Goal: Transaction & Acquisition: Subscribe to service/newsletter

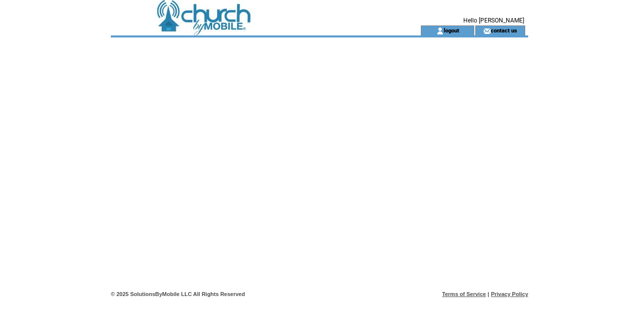
click at [223, 23] on td at bounding box center [248, 12] width 274 height 25
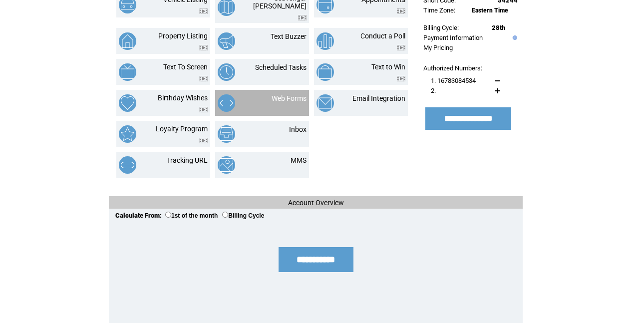
scroll to position [177, 0]
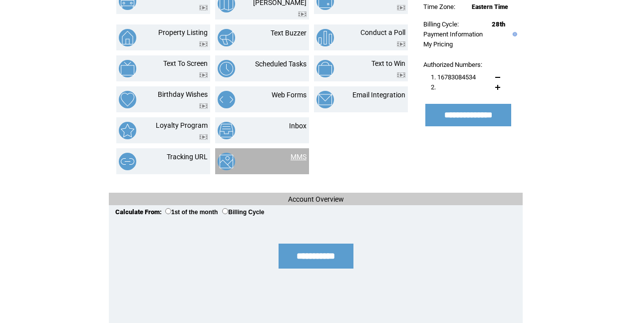
click at [298, 153] on link "MMS" at bounding box center [299, 157] width 16 height 8
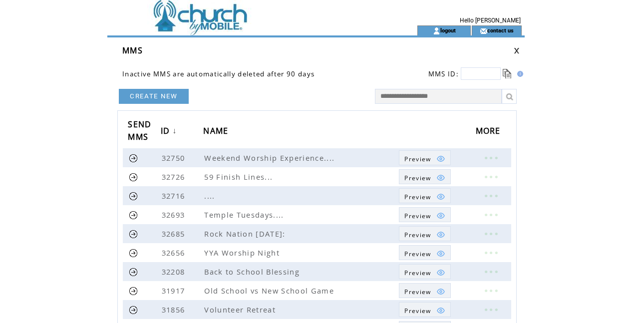
click at [158, 98] on link "CREATE NEW" at bounding box center [154, 96] width 70 height 15
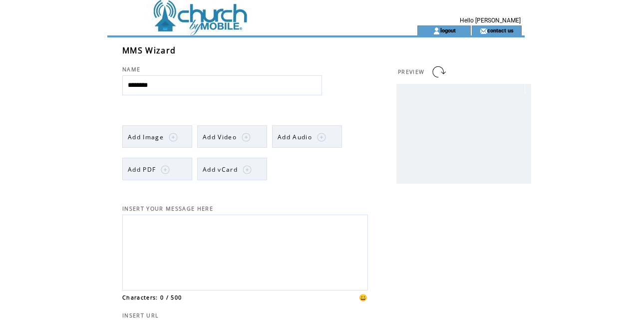
type input "********"
click at [174, 135] on img at bounding box center [173, 137] width 9 height 9
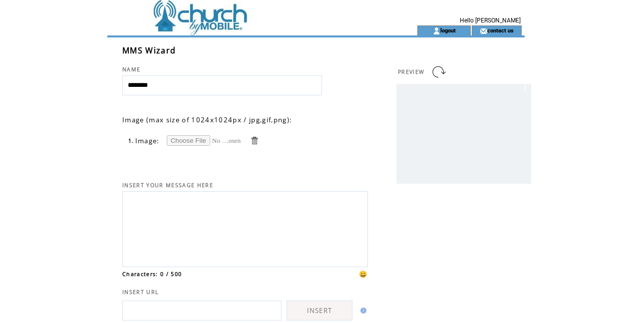
scroll to position [1, 0]
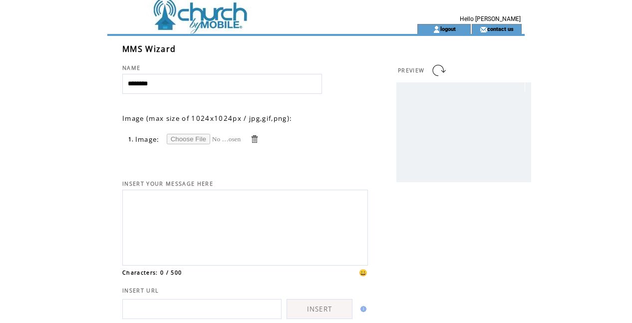
click at [187, 138] on input "file" at bounding box center [204, 139] width 75 height 10
type input "**********"
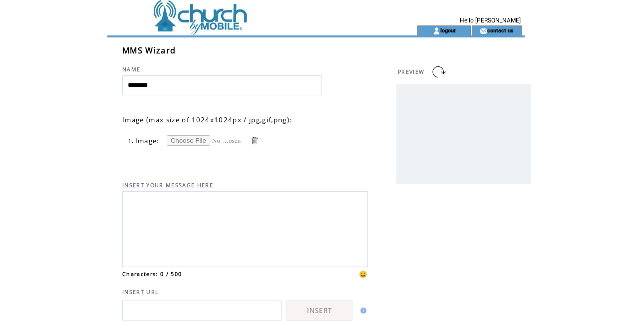
scroll to position [0, 0]
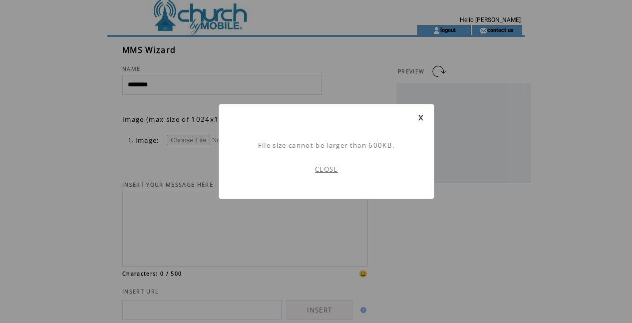
click at [329, 169] on link "CLOSE" at bounding box center [326, 169] width 23 height 9
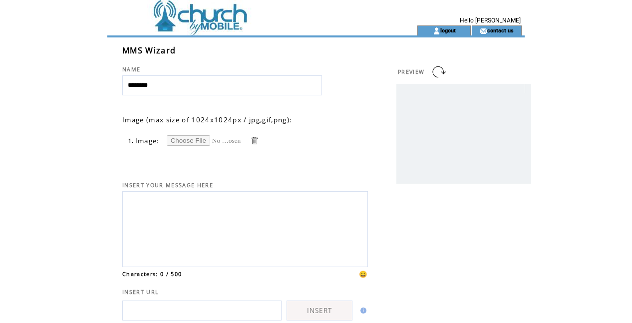
click at [177, 138] on input "file" at bounding box center [204, 140] width 75 height 10
type input "**********"
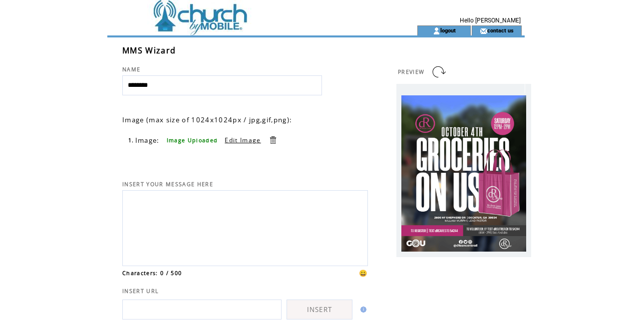
click at [179, 201] on textarea at bounding box center [245, 226] width 235 height 67
paste textarea "**********"
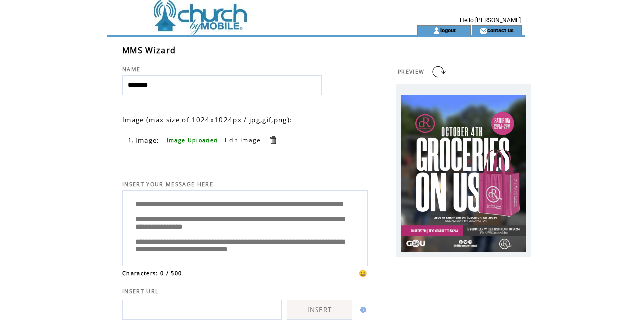
scroll to position [2, 0]
type textarea "**********"
click at [66, 182] on html "**********" at bounding box center [316, 161] width 632 height 323
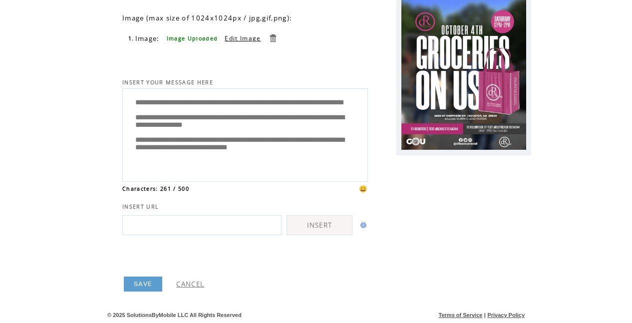
scroll to position [104, 0]
click at [140, 283] on link "SAVE" at bounding box center [143, 284] width 38 height 15
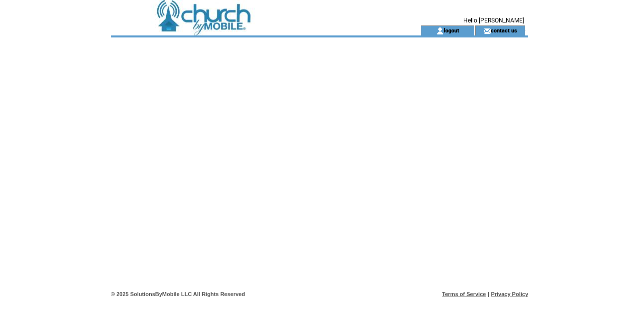
click at [223, 14] on td at bounding box center [248, 12] width 274 height 25
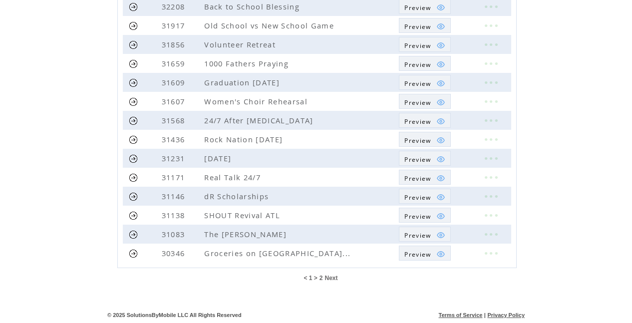
scroll to position [265, 0]
click at [490, 252] on link at bounding box center [491, 253] width 30 height 13
click at [429, 255] on link "EDIT" at bounding box center [434, 256] width 16 height 9
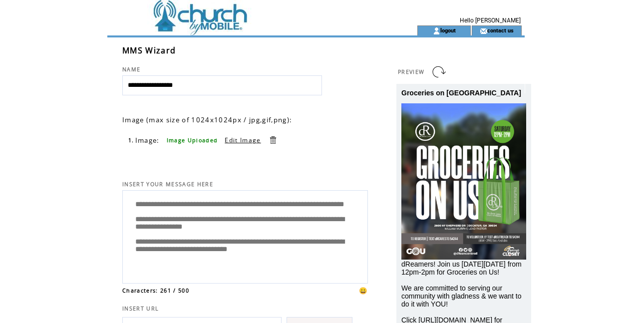
click at [283, 204] on textarea "**********" at bounding box center [245, 235] width 235 height 85
type textarea "**********"
drag, startPoint x: 137, startPoint y: 203, endPoint x: 326, endPoint y: 277, distance: 203.1
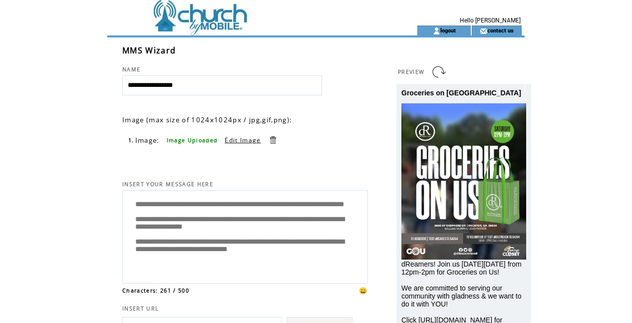
click at [326, 277] on textarea "**********" at bounding box center [245, 235] width 235 height 85
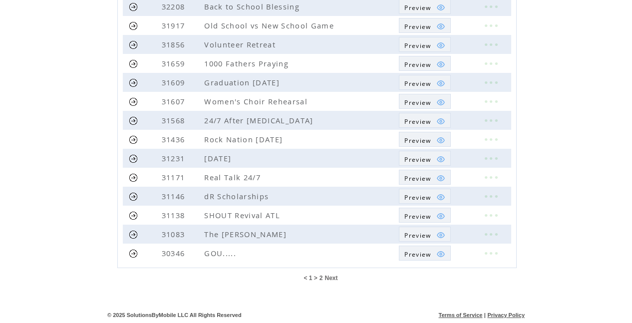
scroll to position [265, 0]
click at [411, 255] on span "Preview" at bounding box center [418, 254] width 26 height 8
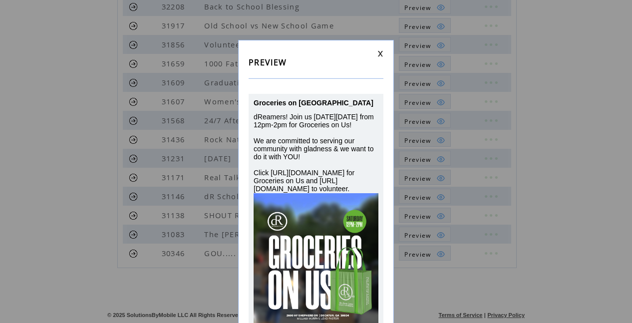
drag, startPoint x: 381, startPoint y: 51, endPoint x: 387, endPoint y: 66, distance: 16.1
click at [381, 51] on link at bounding box center [381, 53] width 6 height 6
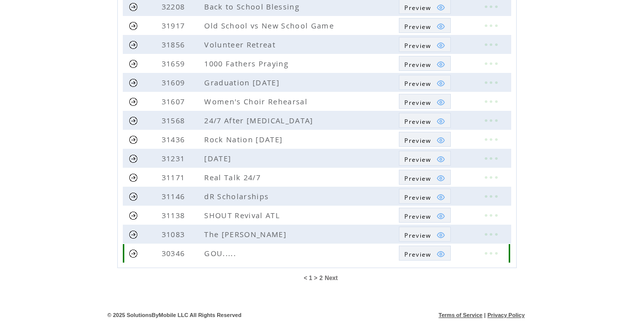
click at [426, 251] on span "Preview" at bounding box center [418, 254] width 26 height 8
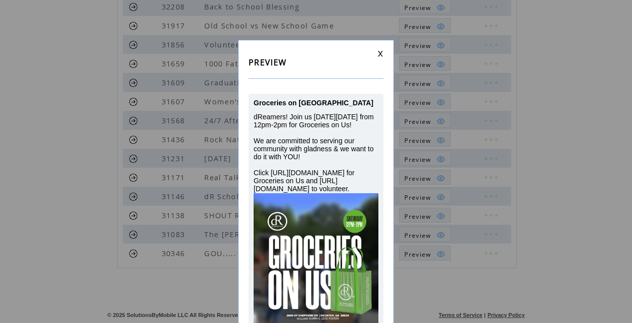
click at [384, 54] on div "PREVIEW Groceries on US dReamers! Join us on Saturday,10/4 from 12pm-2pm for Gr…" at bounding box center [316, 203] width 156 height 326
click at [497, 254] on div "PREVIEW Groceries on US dReamers! Join us on Saturday,10/4 from 12pm-2pm for Gr…" at bounding box center [316, 161] width 632 height 323
drag, startPoint x: 102, startPoint y: 264, endPoint x: 268, endPoint y: 164, distance: 193.4
click at [102, 262] on div "PREVIEW Groceries on US dReamers! Join us on Saturday,10/4 from 12pm-2pm for Gr…" at bounding box center [316, 161] width 632 height 323
click at [380, 56] on link at bounding box center [381, 53] width 6 height 6
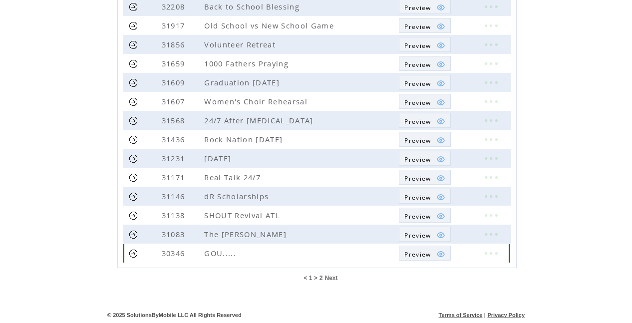
click at [133, 254] on link at bounding box center [133, 253] width 9 height 9
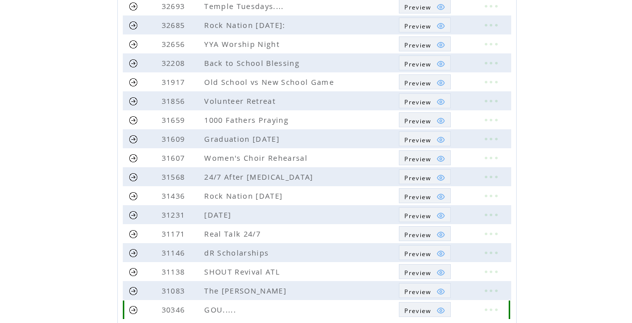
scroll to position [255, 0]
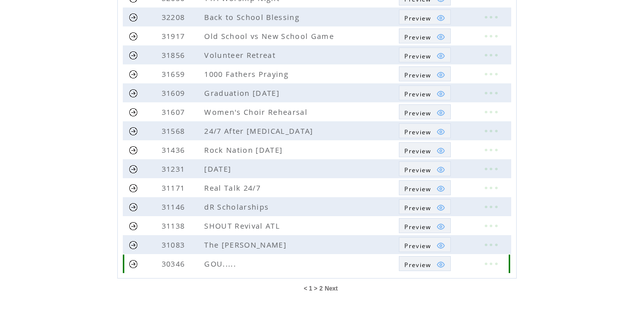
click at [489, 266] on link at bounding box center [491, 263] width 30 height 13
click at [494, 260] on link at bounding box center [491, 262] width 30 height 13
click at [450, 253] on td "EDIT" at bounding box center [445, 251] width 26 height 9
click at [491, 264] on link at bounding box center [491, 264] width 30 height 13
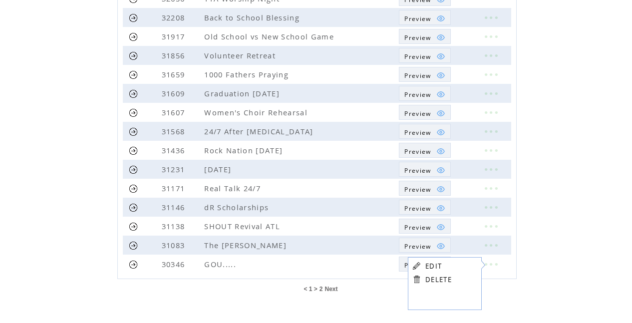
click at [432, 265] on link "EDIT" at bounding box center [434, 266] width 16 height 9
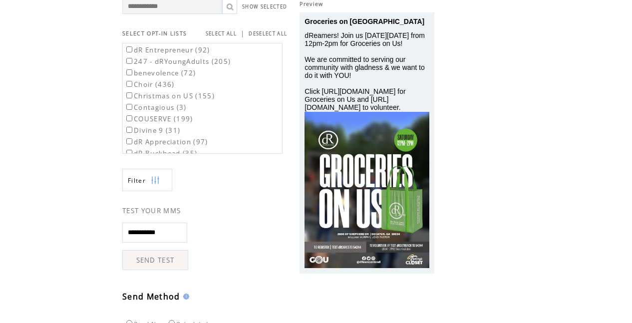
scroll to position [78, 0]
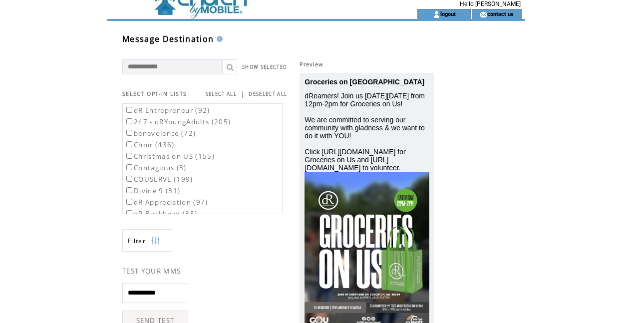
scroll to position [21, 0]
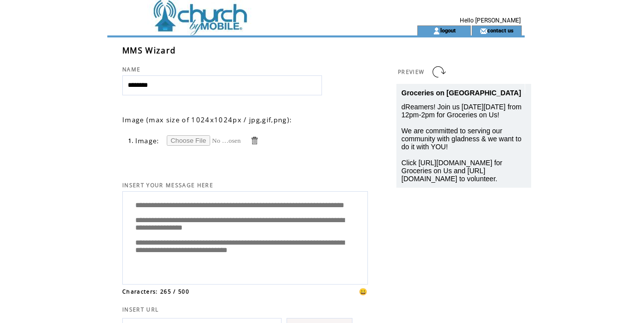
click at [192, 141] on input "file" at bounding box center [204, 140] width 75 height 10
type input "**********"
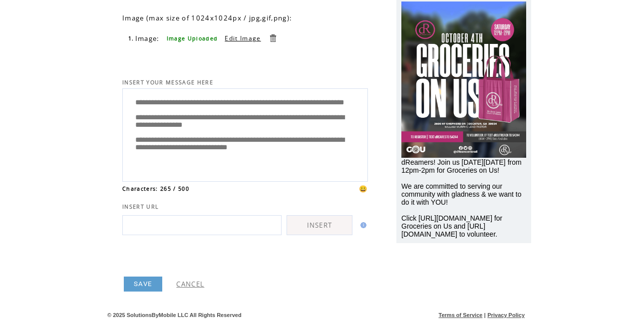
scroll to position [104, 0]
click at [143, 288] on link "SAVE" at bounding box center [143, 284] width 38 height 15
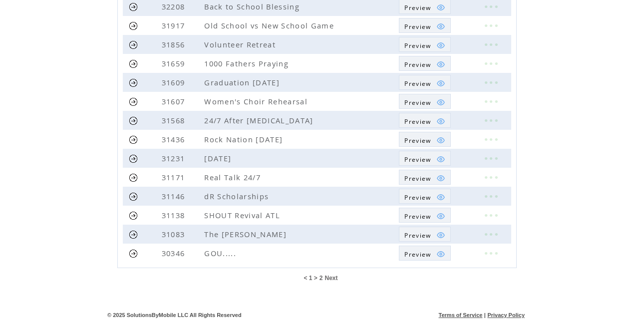
scroll to position [265, 0]
click at [426, 253] on span "Preview" at bounding box center [418, 254] width 26 height 8
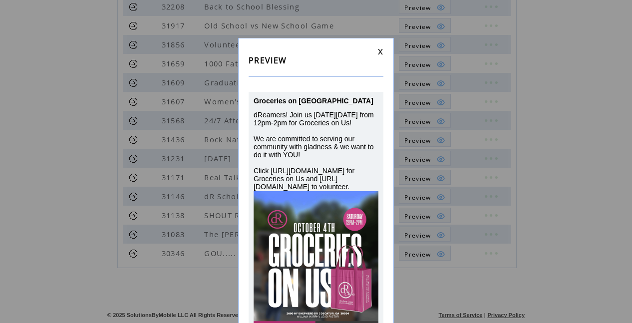
scroll to position [1, 0]
click at [380, 53] on link at bounding box center [381, 52] width 6 height 6
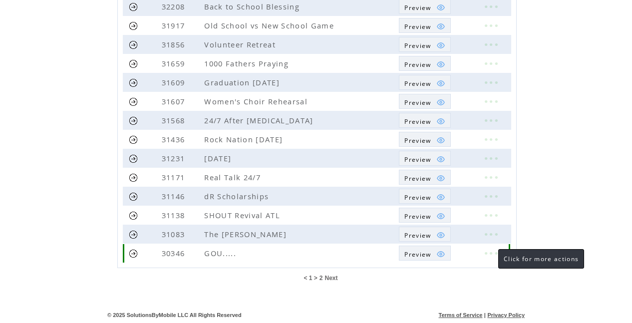
click at [490, 251] on link at bounding box center [491, 253] width 30 height 13
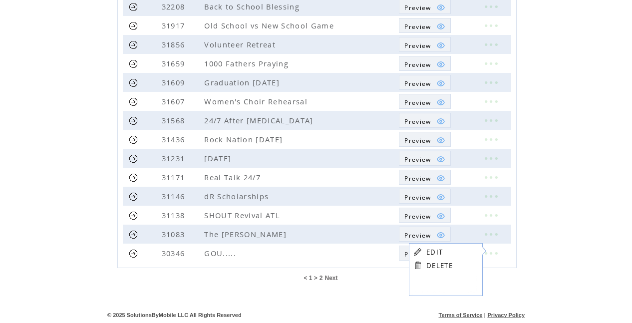
drag, startPoint x: 206, startPoint y: 271, endPoint x: 268, endPoint y: 269, distance: 62.0
click at [221, 270] on td "< 1 > 2 Next" at bounding box center [320, 277] width 410 height 18
click at [331, 280] on span "Next" at bounding box center [331, 278] width 13 height 7
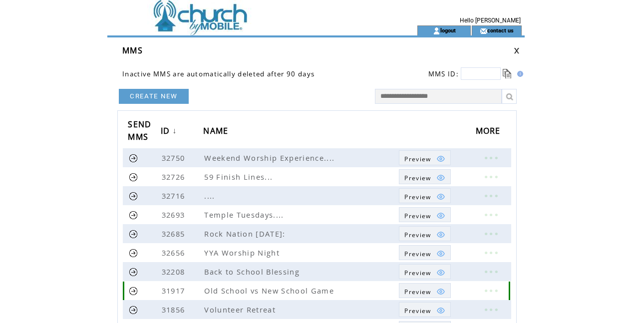
click at [318, 290] on span "Old School vs New School Game" at bounding box center [270, 291] width 132 height 10
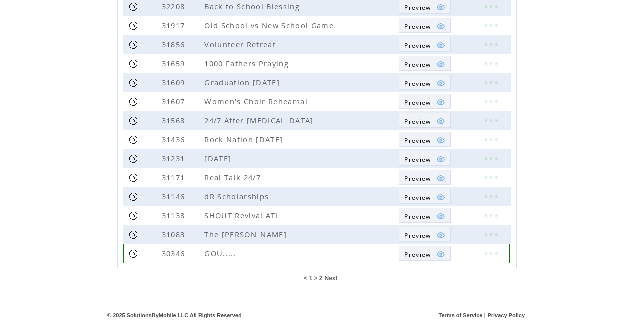
scroll to position [265, 0]
click at [133, 254] on link at bounding box center [133, 253] width 9 height 9
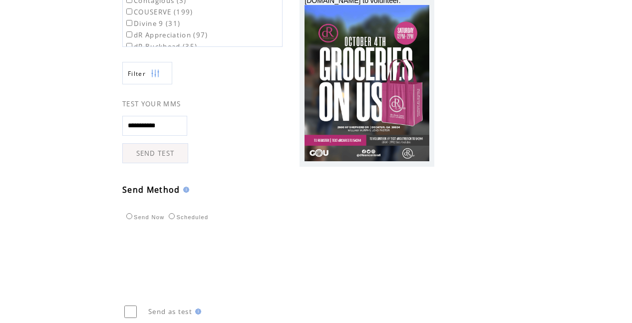
scroll to position [188, 0]
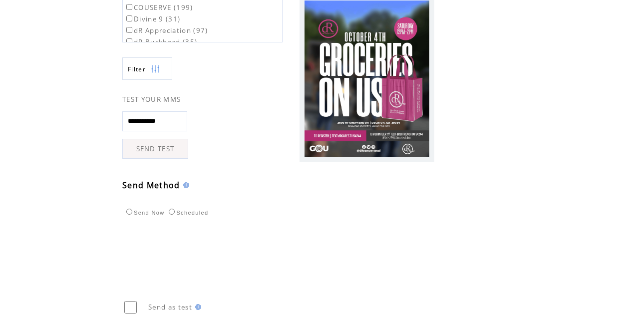
click at [181, 158] on link "SEND TEST" at bounding box center [155, 149] width 66 height 20
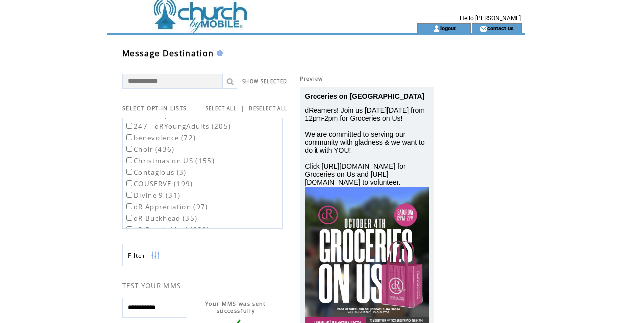
scroll to position [4, 0]
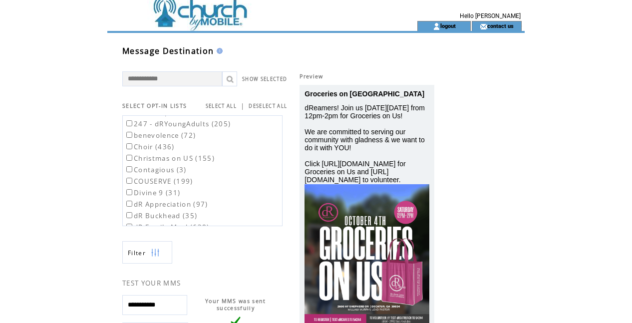
click at [216, 25] on td at bounding box center [244, 26] width 274 height 10
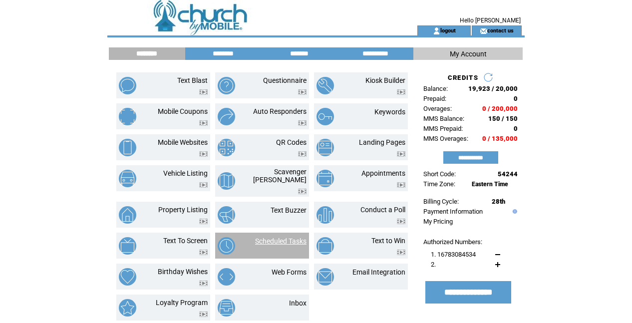
click at [301, 238] on link "Scheduled Tasks" at bounding box center [280, 241] width 51 height 8
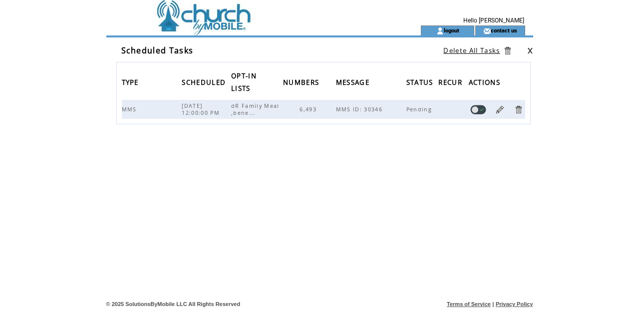
click at [518, 110] on link at bounding box center [518, 109] width 9 height 9
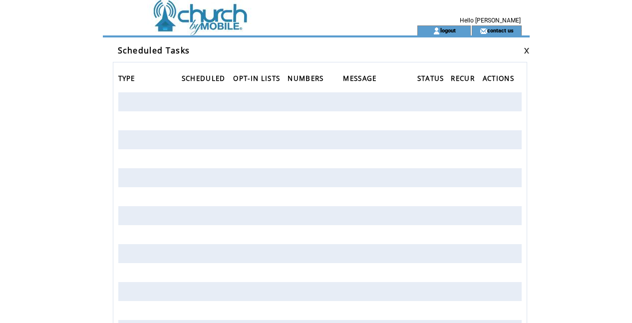
click at [180, 15] on td at bounding box center [244, 12] width 274 height 25
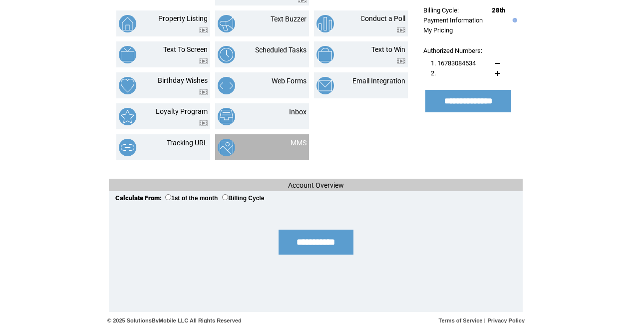
scroll to position [191, 0]
click at [305, 139] on link "MMS" at bounding box center [299, 143] width 16 height 8
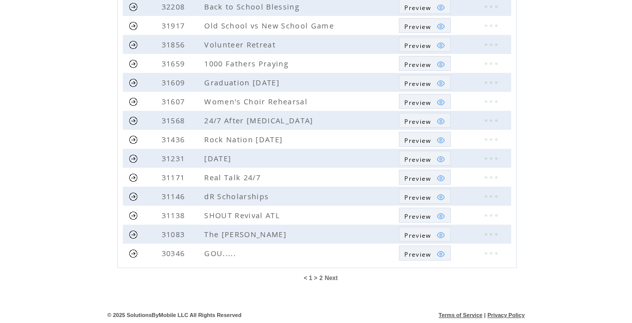
scroll to position [265, 0]
click at [132, 255] on link at bounding box center [133, 253] width 9 height 9
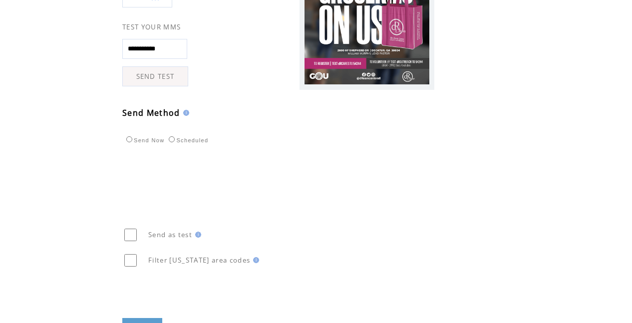
scroll to position [286, 0]
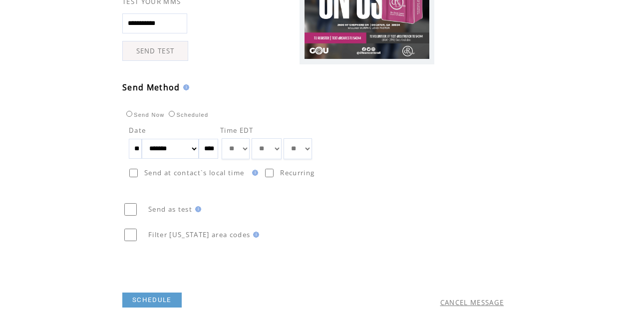
select select "**"
select select "*"
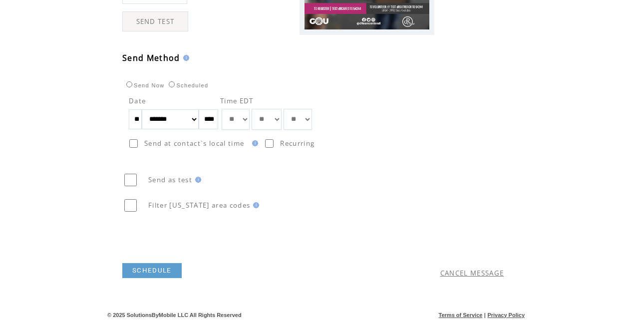
scroll to position [324, 0]
click at [137, 270] on link "SCHEDULE" at bounding box center [151, 270] width 59 height 15
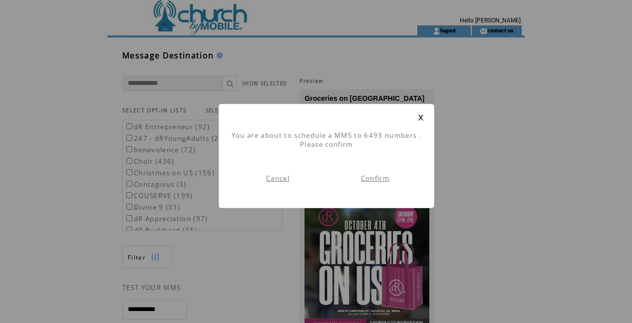
scroll to position [0, 0]
click at [381, 180] on link "Confirm" at bounding box center [375, 178] width 28 height 9
click at [280, 178] on link "Go To Dashboard" at bounding box center [278, 178] width 63 height 9
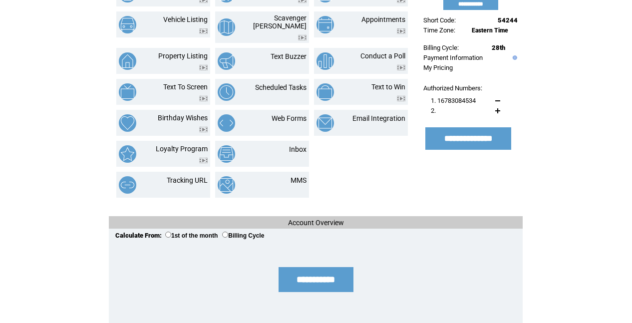
scroll to position [158, 0]
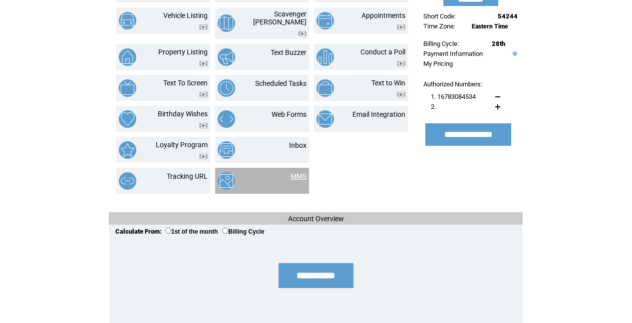
click at [299, 172] on link "MMS" at bounding box center [299, 176] width 16 height 8
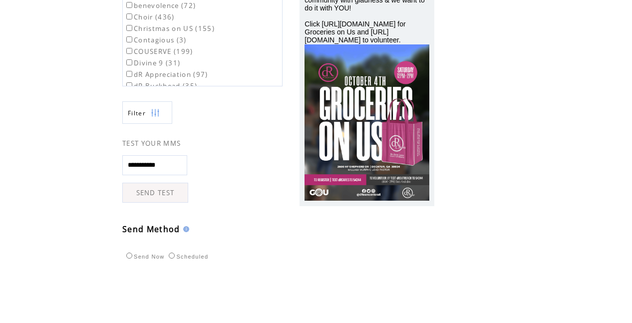
scroll to position [144, 0]
click at [141, 194] on link "SEND TEST" at bounding box center [155, 193] width 66 height 20
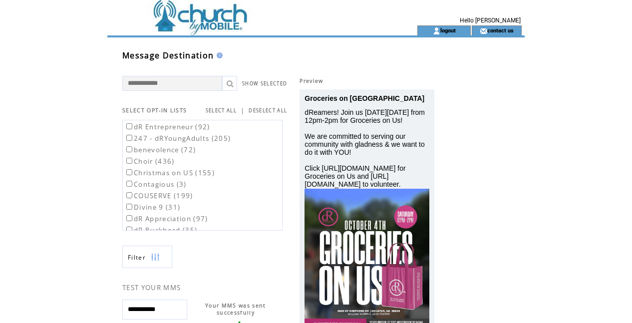
scroll to position [2, 0]
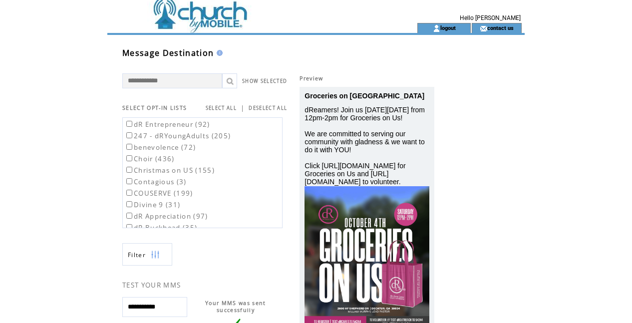
click at [232, 16] on td at bounding box center [244, 10] width 274 height 25
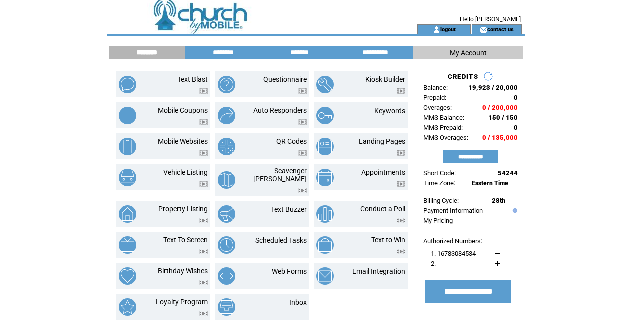
scroll to position [1, 0]
click at [231, 58] on td "********" at bounding box center [223, 52] width 76 height 12
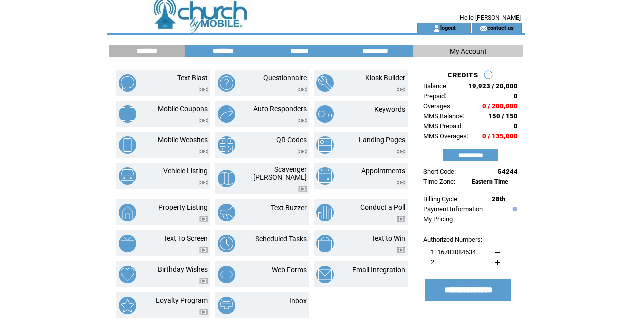
scroll to position [2, 0]
click at [228, 51] on input "********" at bounding box center [223, 51] width 75 height 8
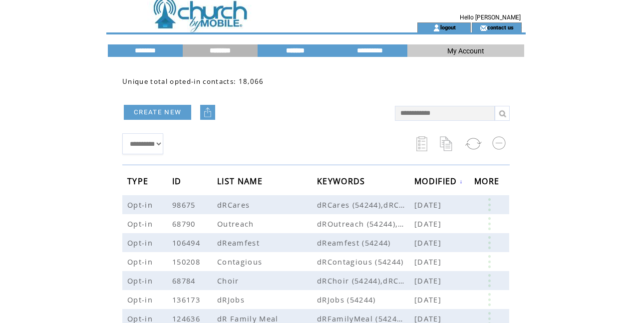
click at [282, 51] on input "*******" at bounding box center [295, 50] width 75 height 8
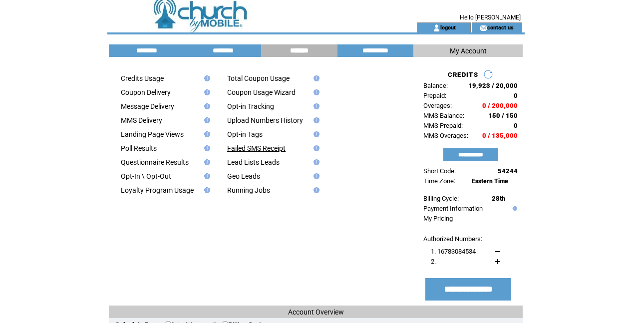
click at [243, 147] on link "Failed SMS Receipt" at bounding box center [256, 148] width 58 height 8
click at [162, 108] on link "Message Delivery" at bounding box center [147, 106] width 53 height 8
click at [144, 121] on link "MMS Delivery" at bounding box center [141, 120] width 41 height 8
